Goal: Task Accomplishment & Management: Manage account settings

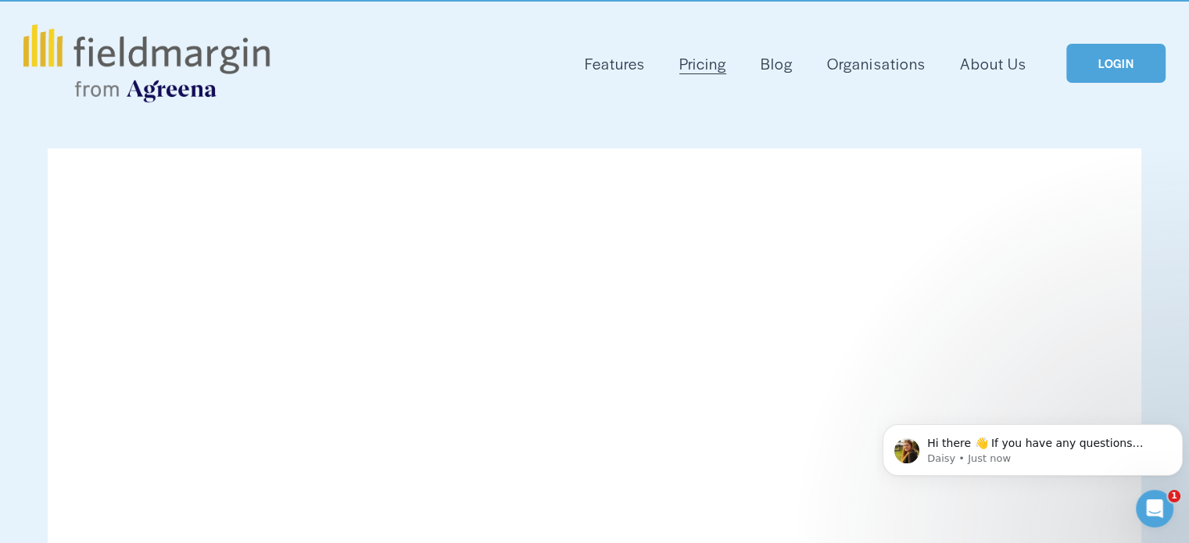
scroll to position [52, 0]
click at [1104, 66] on link "LOGIN" at bounding box center [1115, 65] width 99 height 40
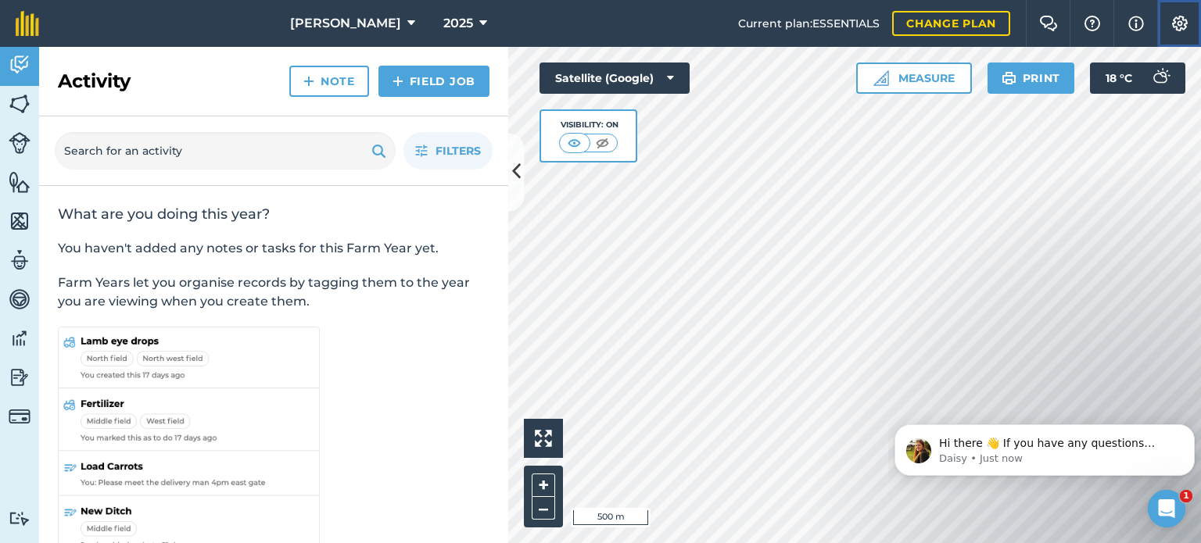
click at [1182, 32] on button "Settings" at bounding box center [1179, 23] width 44 height 47
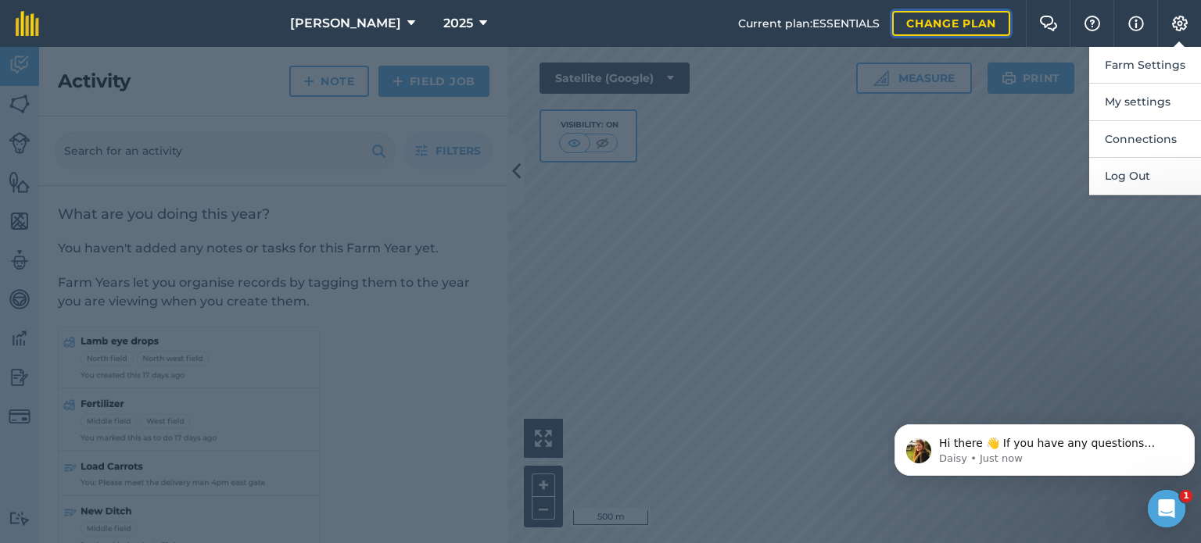
click at [941, 27] on link "Change plan" at bounding box center [951, 23] width 118 height 25
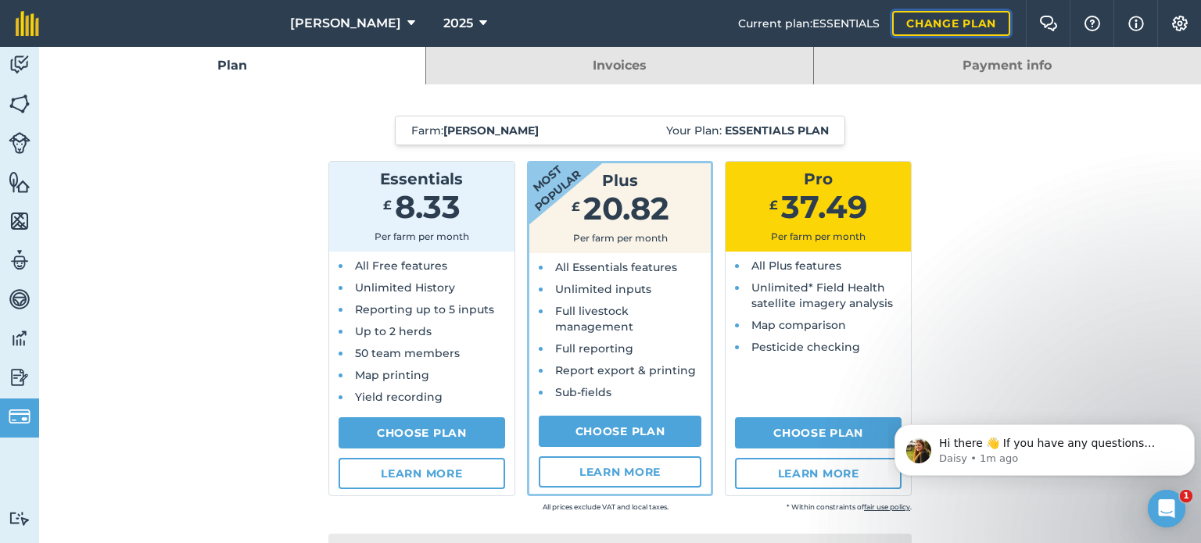
click at [963, 21] on link "Change plan" at bounding box center [951, 23] width 118 height 25
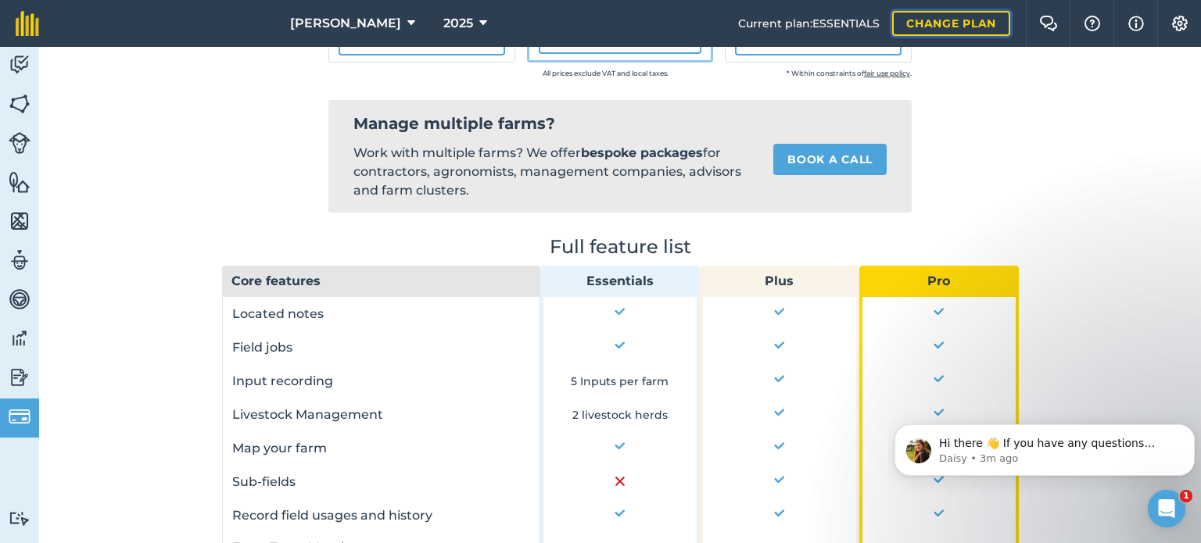
scroll to position [868, 0]
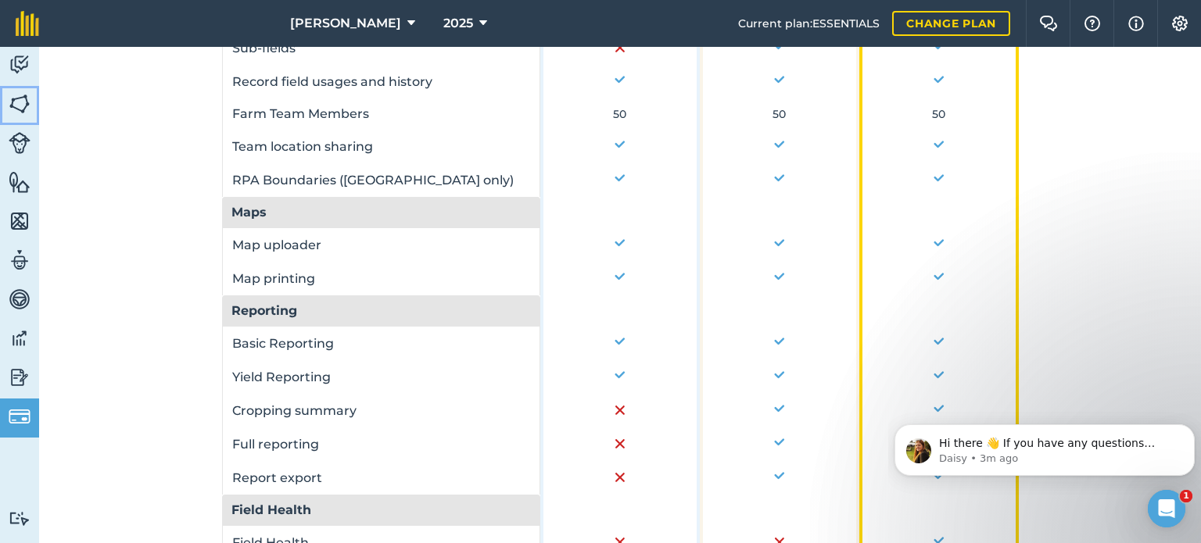
click at [23, 102] on img at bounding box center [20, 103] width 22 height 23
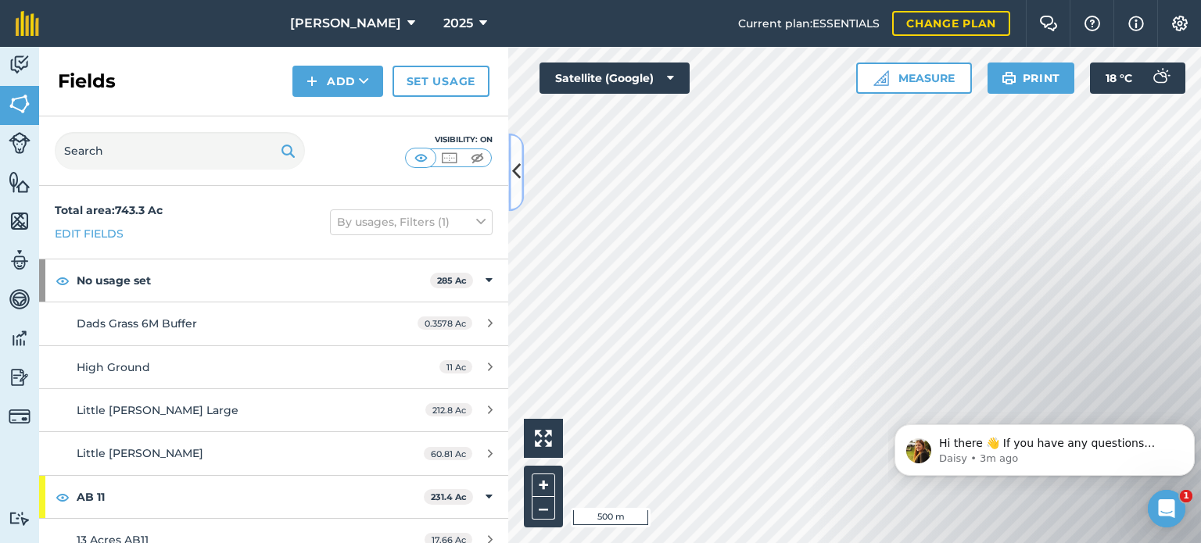
click at [519, 173] on icon at bounding box center [516, 172] width 9 height 27
